Goal: Navigation & Orientation: Find specific page/section

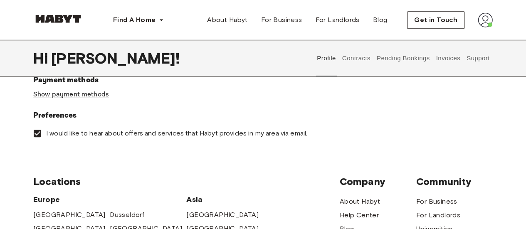
scroll to position [83, 0]
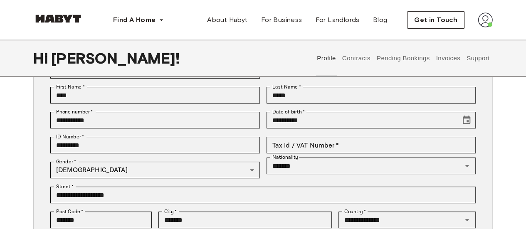
click at [491, 22] on img at bounding box center [485, 19] width 15 height 15
click at [370, 69] on button "Contracts" at bounding box center [356, 58] width 30 height 37
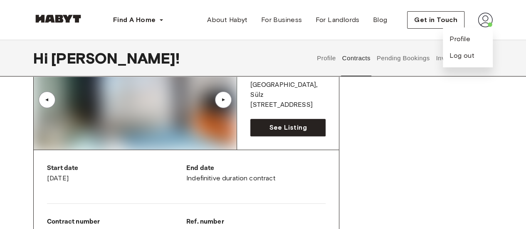
click at [412, 76] on button "Pending Bookings" at bounding box center [402, 58] width 55 height 37
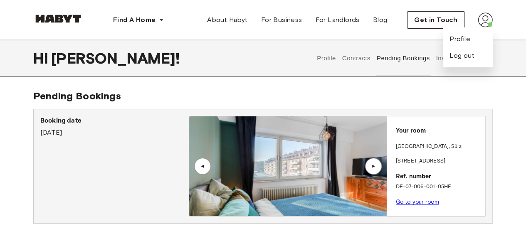
click at [439, 65] on button "Invoices" at bounding box center [448, 58] width 26 height 37
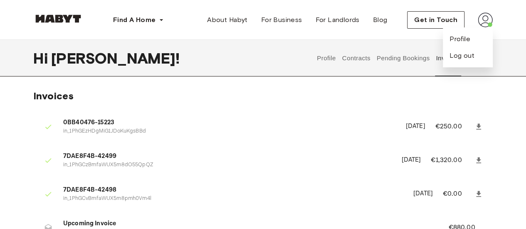
click at [491, 21] on img at bounding box center [485, 19] width 15 height 15
click at [483, 57] on button "Support" at bounding box center [477, 58] width 25 height 37
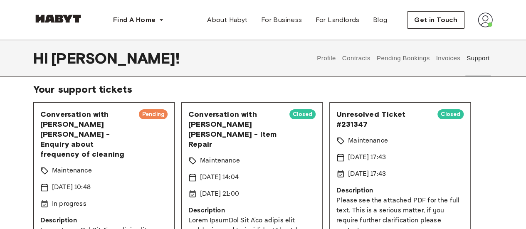
scroll to position [42, 0]
